Goal: Submit feedback/report problem: Provide input to the site owners about the experience or issues

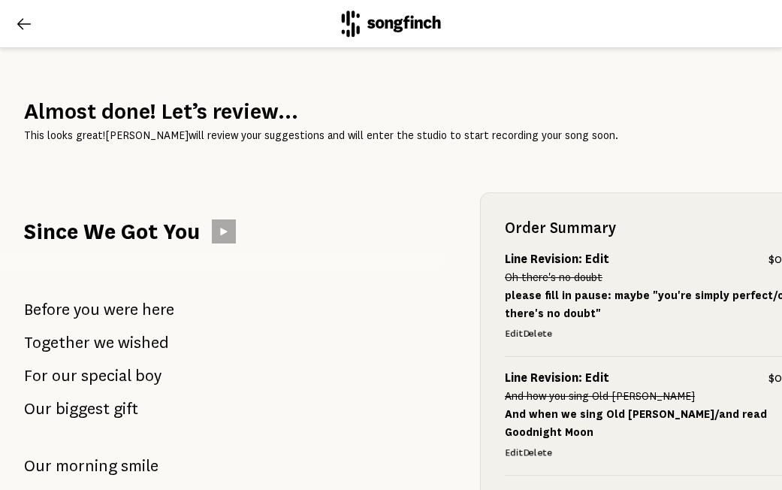
click at [26, 30] on icon at bounding box center [24, 24] width 18 height 18
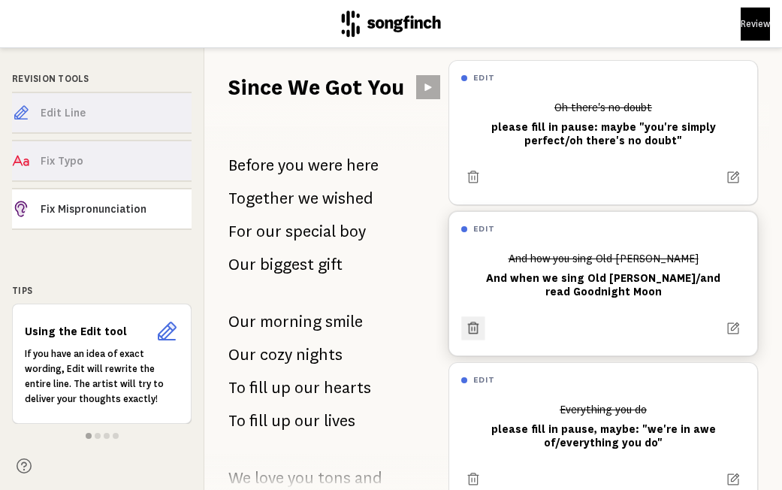
click at [469, 327] on icon at bounding box center [473, 327] width 11 height 12
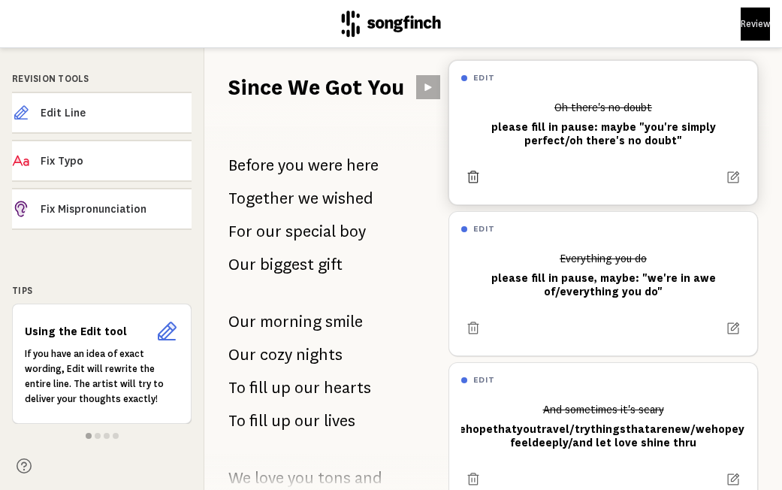
click at [475, 176] on icon at bounding box center [473, 177] width 15 height 15
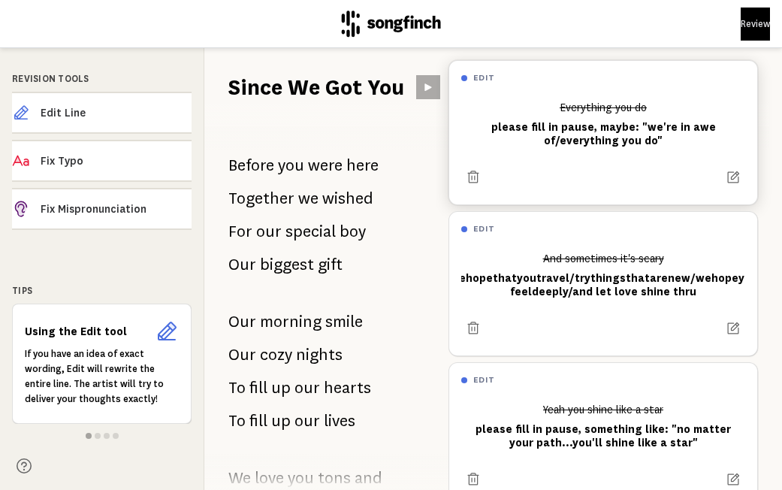
click at [475, 176] on icon at bounding box center [473, 177] width 15 height 15
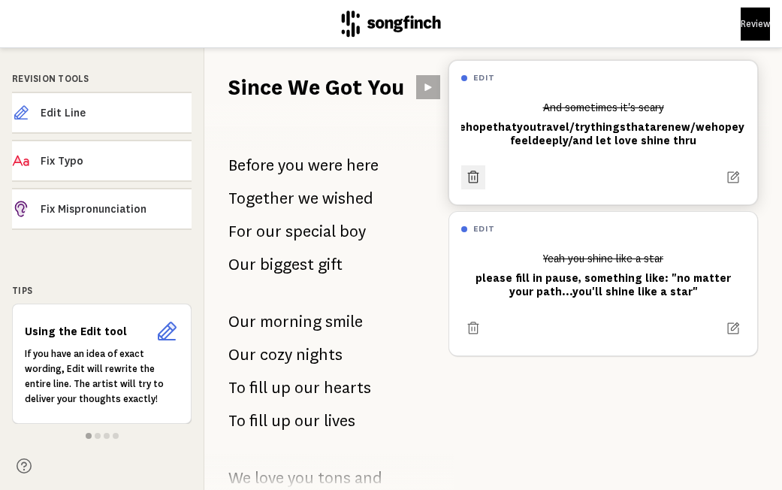
click at [475, 176] on icon at bounding box center [473, 177] width 15 height 15
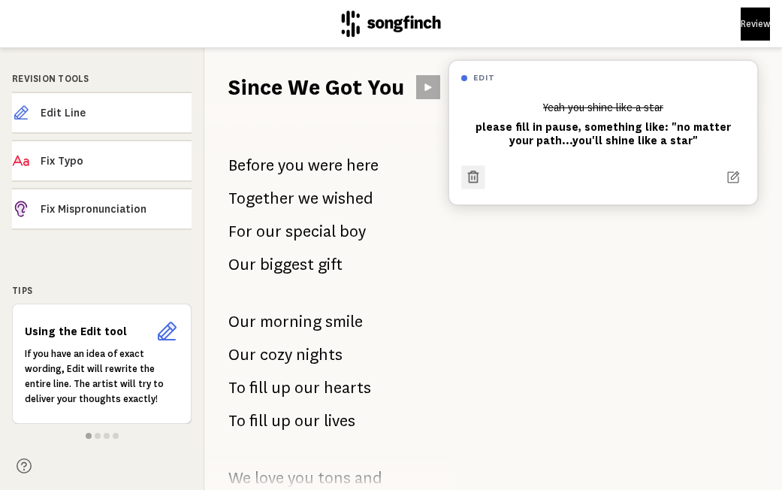
click at [475, 181] on icon at bounding box center [473, 176] width 11 height 12
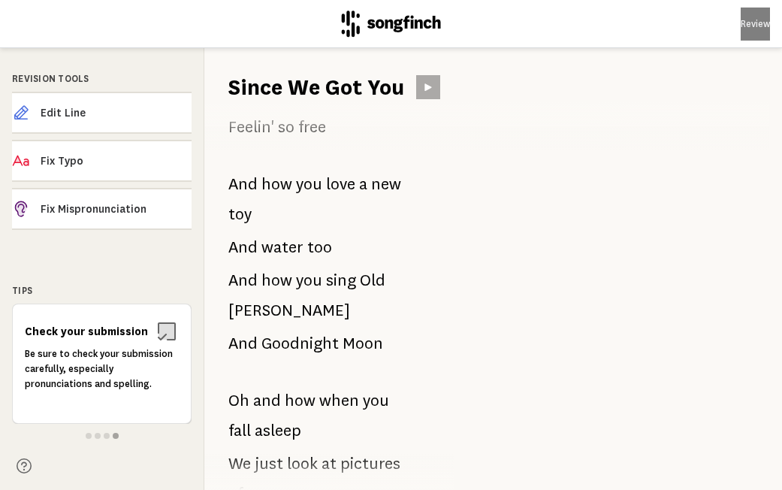
scroll to position [1108, 0]
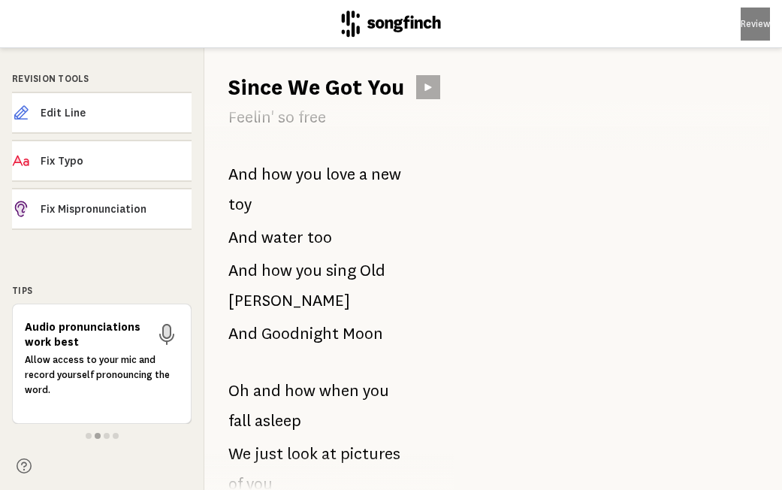
drag, startPoint x: 384, startPoint y: 332, endPoint x: 237, endPoint y: 283, distance: 155.8
click at [237, 284] on div "Before you were here Together we wished For our special boy Our biggest gift Ou…" at bounding box center [320, 295] width 232 height 387
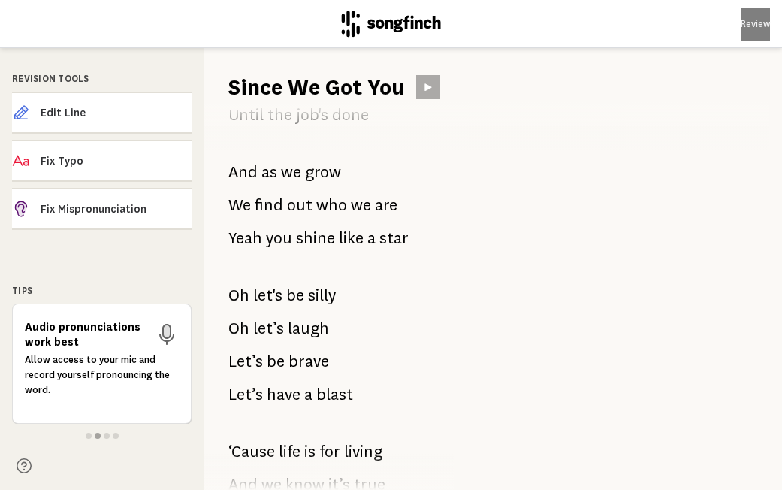
scroll to position [2189, 0]
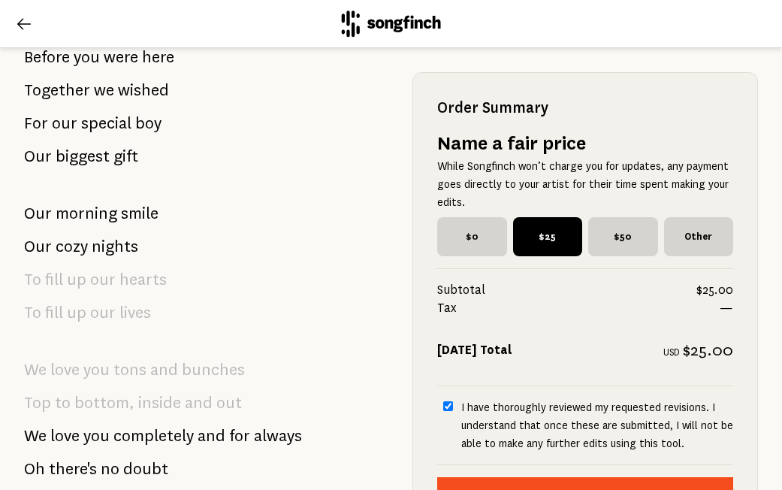
scroll to position [253, 0]
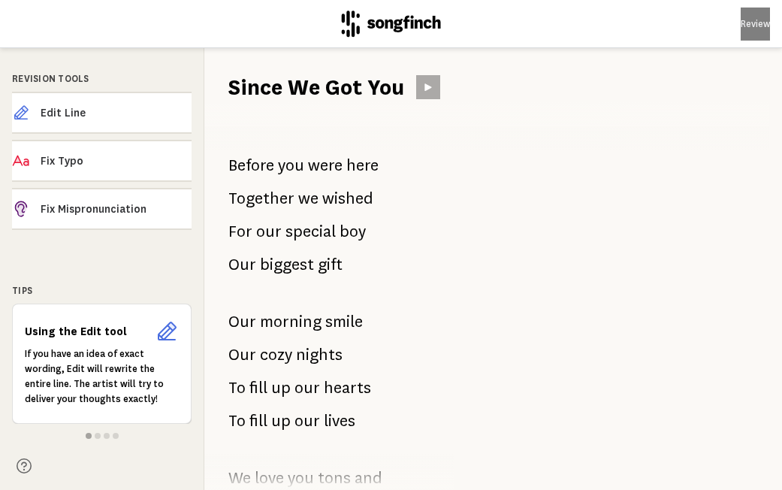
click at [395, 32] on icon at bounding box center [391, 24] width 99 height 26
click at [392, 19] on icon at bounding box center [391, 24] width 100 height 27
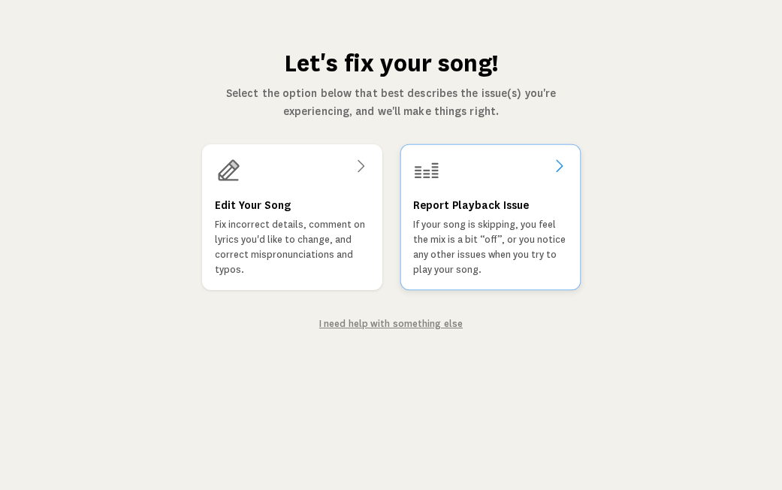
click at [460, 224] on p "If your song is skipping, you feel the mix is a bit “off”, or you notice any ot…" at bounding box center [489, 247] width 155 height 60
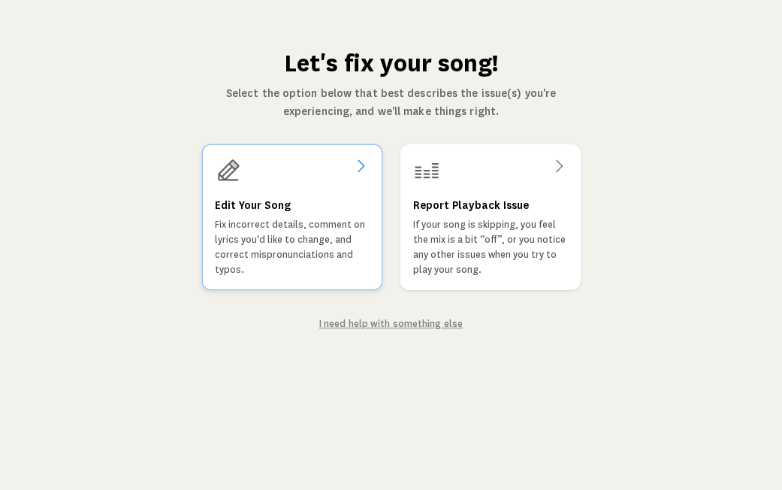
click at [302, 196] on div "Edit Your Song Fix incorrect details, comment on lyrics you'd like to change, a…" at bounding box center [291, 236] width 155 height 81
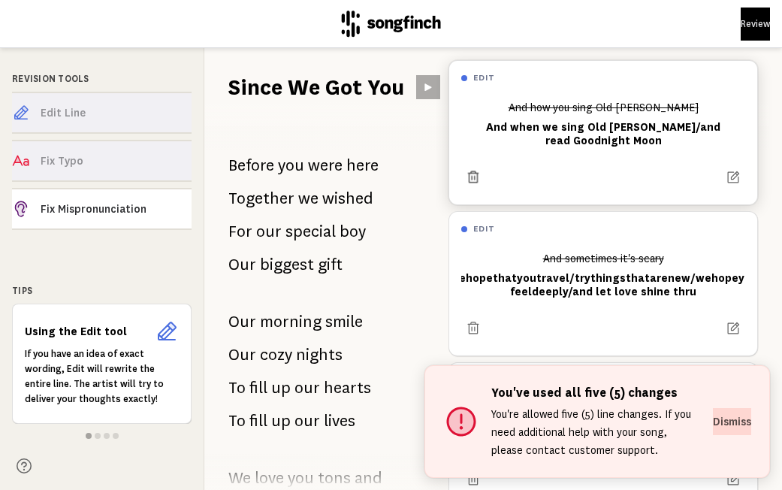
click at [470, 176] on icon at bounding box center [473, 177] width 15 height 15
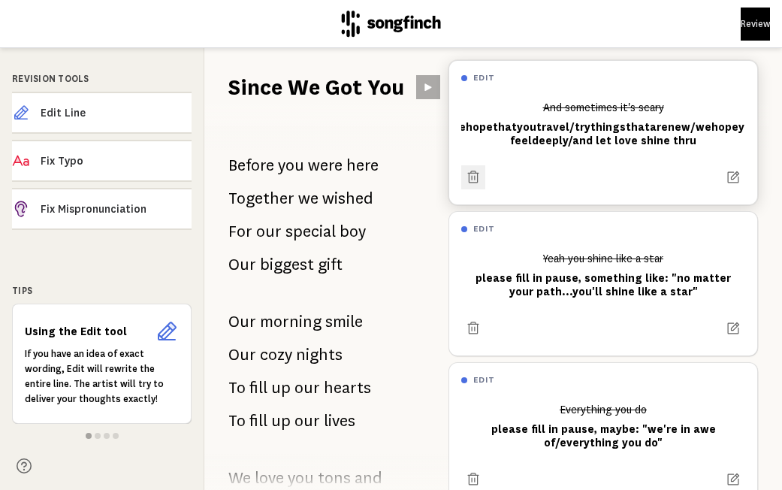
click at [470, 176] on icon at bounding box center [473, 177] width 15 height 15
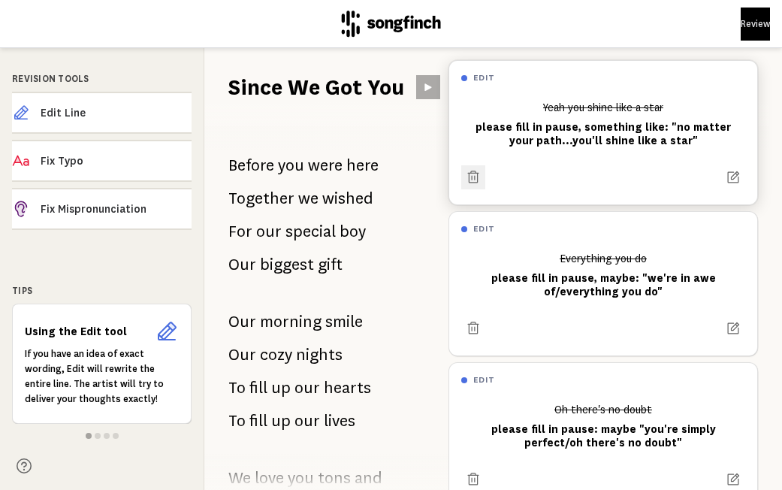
click at [470, 176] on icon at bounding box center [473, 177] width 15 height 15
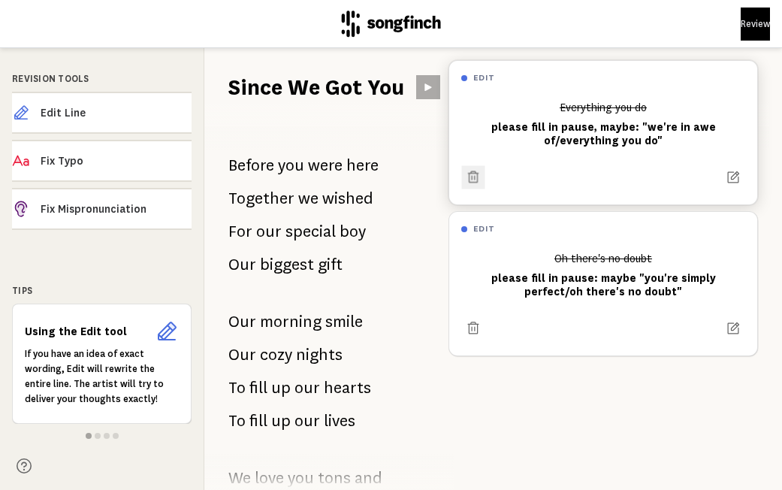
click at [470, 176] on icon at bounding box center [473, 177] width 14 height 14
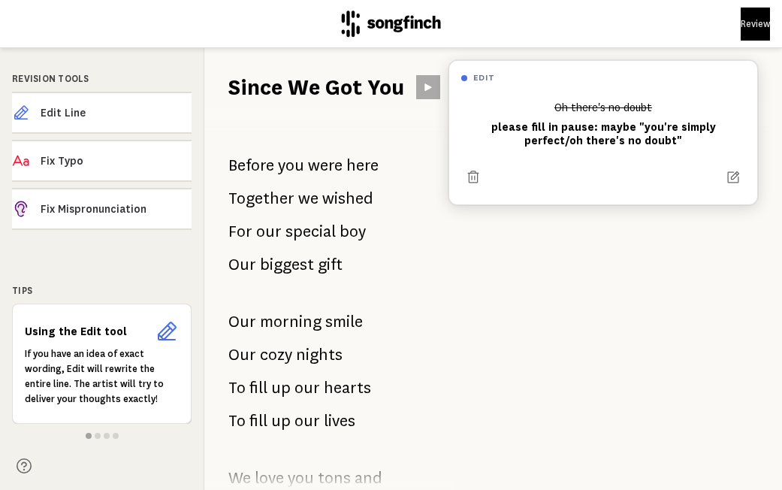
click at [470, 176] on icon at bounding box center [473, 177] width 15 height 15
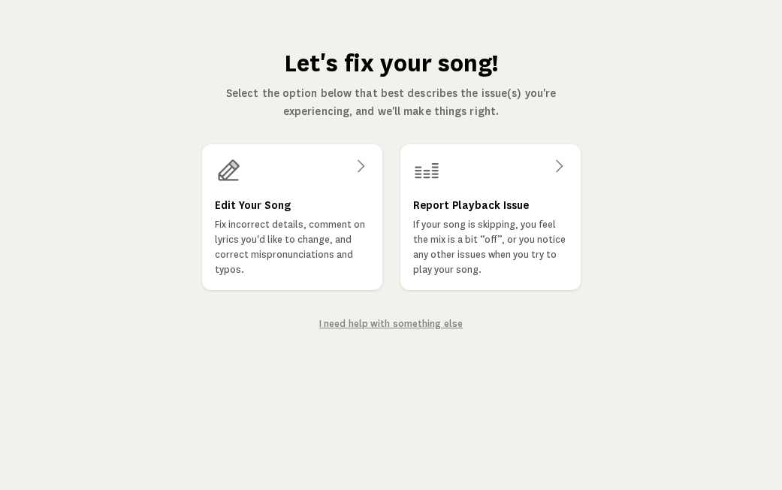
click at [377, 319] on link "I need help with something else" at bounding box center [390, 323] width 143 height 11
